Goal: Find specific page/section: Find specific page/section

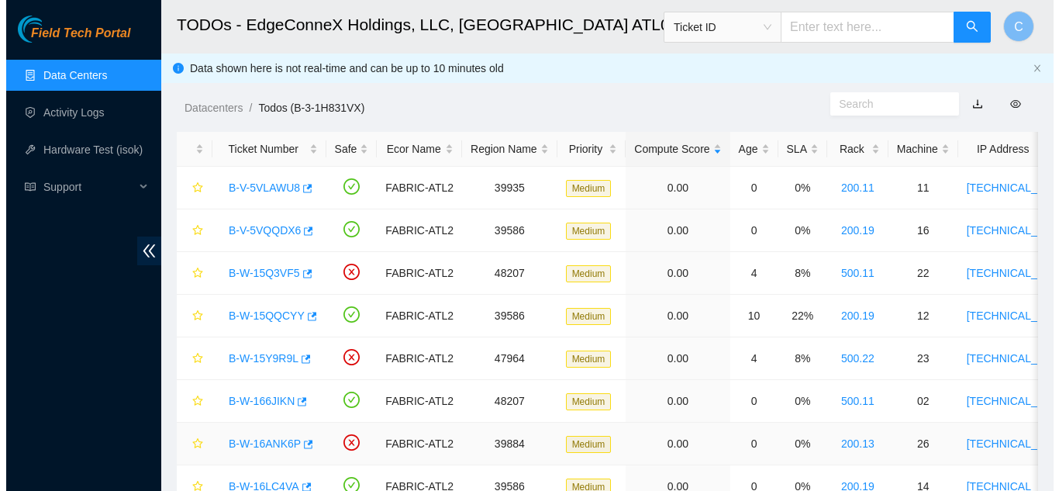
scroll to position [475, 0]
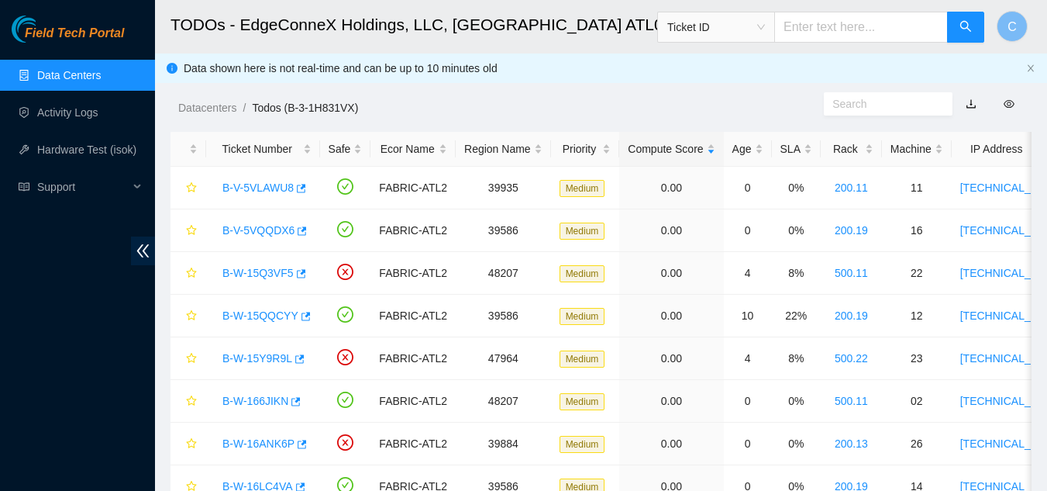
click at [64, 73] on link "Data Centers" at bounding box center [69, 75] width 64 height 12
